Goal: Task Accomplishment & Management: Complete application form

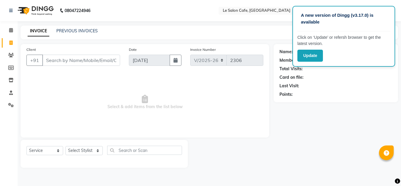
select select "594"
select select "service"
click at [71, 57] on input "Client" at bounding box center [81, 60] width 78 height 11
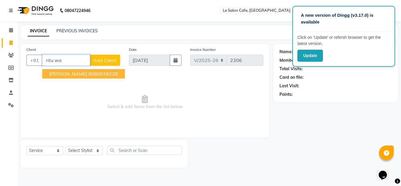
click at [88, 74] on ngb-highlight "8080049228" at bounding box center [102, 74] width 29 height 6
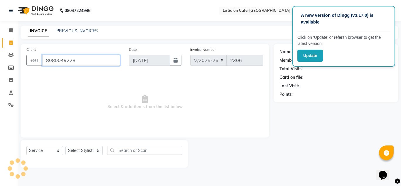
type input "8080049228"
select select "1: Object"
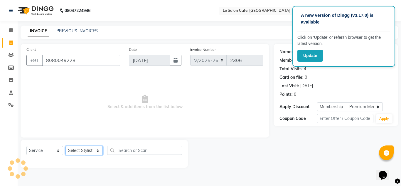
click at [81, 148] on select "Select Stylist Amandeep Kaur Kalsi Aniket Kadam Faim Alvi Front Desk Muskan Kha…" at bounding box center [83, 150] width 37 height 9
select select "8340"
click at [65, 146] on select "Select Stylist Amandeep Kaur Kalsi Aniket Kadam Faim Alvi Front Desk Muskan Kha…" at bounding box center [83, 150] width 37 height 9
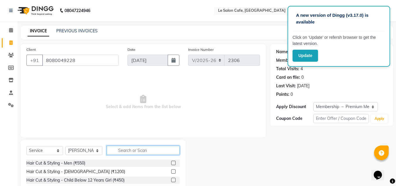
click at [127, 149] on input "text" at bounding box center [143, 149] width 73 height 9
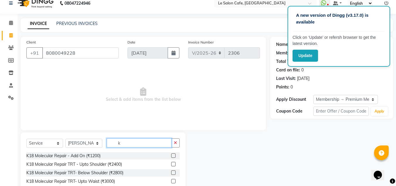
scroll to position [29, 0]
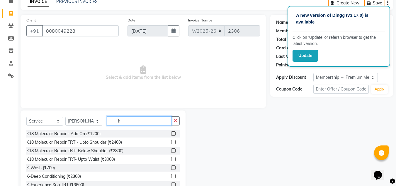
type input "k"
click at [171, 151] on label at bounding box center [173, 150] width 4 height 4
click at [171, 151] on input "checkbox" at bounding box center [173, 151] width 4 height 4
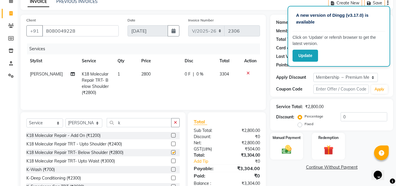
checkbox input "false"
click at [171, 137] on label at bounding box center [173, 135] width 4 height 4
click at [171, 137] on input "checkbox" at bounding box center [173, 135] width 4 height 4
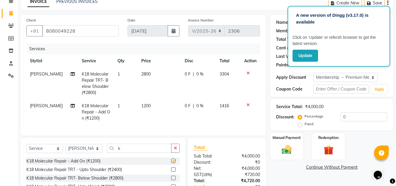
checkbox input "false"
click at [248, 72] on icon at bounding box center [248, 73] width 3 height 4
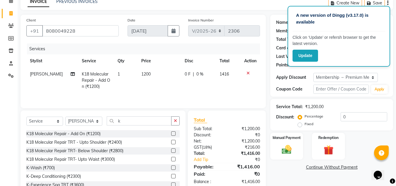
click at [248, 74] on icon at bounding box center [248, 73] width 3 height 4
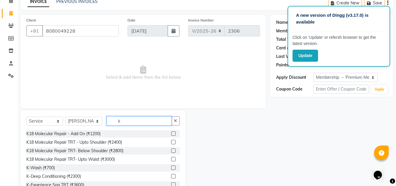
click at [130, 123] on input "k" at bounding box center [139, 120] width 65 height 9
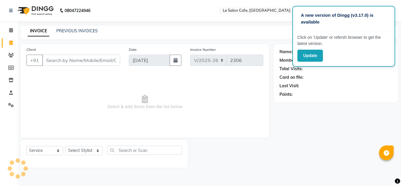
select select "594"
select select "service"
click at [98, 149] on select "Select Stylist [PERSON_NAME] [PERSON_NAME] Kadam [PERSON_NAME] Front Desk [PERS…" at bounding box center [83, 150] width 37 height 9
select select "8340"
click at [65, 146] on select "Select Stylist [PERSON_NAME] [PERSON_NAME] Kadam [PERSON_NAME] Front Desk [PERS…" at bounding box center [83, 150] width 37 height 9
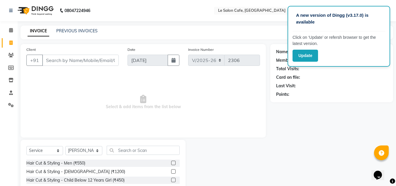
click at [130, 155] on div "Select Service Product Membership Package Voucher Prepaid Gift Card Select Styl…" at bounding box center [102, 152] width 153 height 14
click at [136, 169] on div "Hair Cut & Styling - [DEMOGRAPHIC_DATA] (₹1200)" at bounding box center [102, 171] width 153 height 7
click at [136, 166] on div "Hair Cut & Styling - Men (₹550)" at bounding box center [102, 162] width 153 height 7
drag, startPoint x: 154, startPoint y: 172, endPoint x: 158, endPoint y: 171, distance: 3.9
click at [154, 172] on div "Hair Cut & Styling - Ladies (₹1200)" at bounding box center [102, 171] width 153 height 7
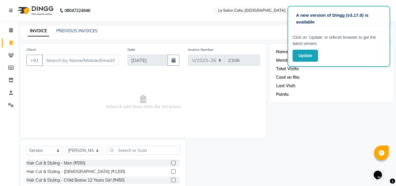
click at [174, 167] on div "Hair Cut & Styling - Men (₹550) Hair Cut & Styling - Ladies (₹1200) Hair Cut & …" at bounding box center [102, 188] width 153 height 59
click at [171, 161] on label at bounding box center [173, 162] width 4 height 4
click at [171, 161] on input "checkbox" at bounding box center [173, 163] width 4 height 4
checkbox input "true"
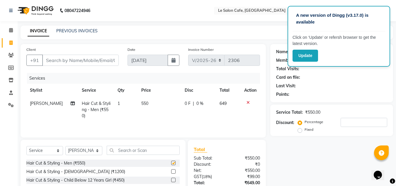
click at [171, 171] on label at bounding box center [173, 171] width 4 height 4
click at [171, 171] on input "checkbox" at bounding box center [173, 172] width 4 height 4
checkbox input "true"
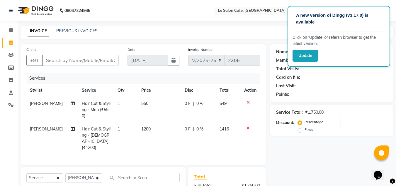
checkbox input "false"
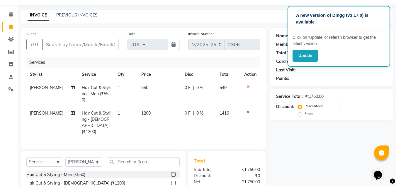
scroll to position [29, 0]
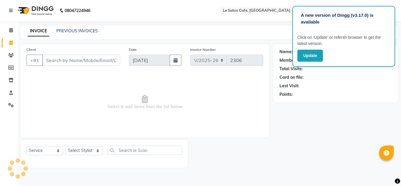
select select "594"
select select "service"
click at [282, 138] on div "Name: Membership: Total Visits: Card on file: Last Visit: Points:" at bounding box center [337, 105] width 129 height 123
click at [176, 65] on button "button" at bounding box center [176, 60] width 12 height 11
select select "9"
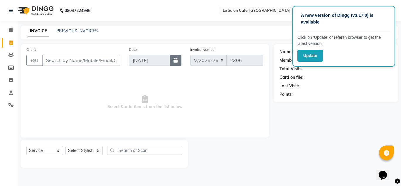
select select "2025"
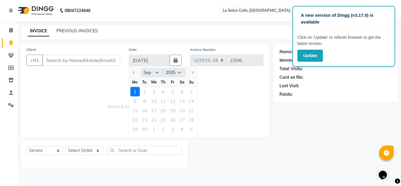
click at [221, 112] on span "Select & add items from the list below" at bounding box center [144, 102] width 237 height 59
